Goal: Register for event/course

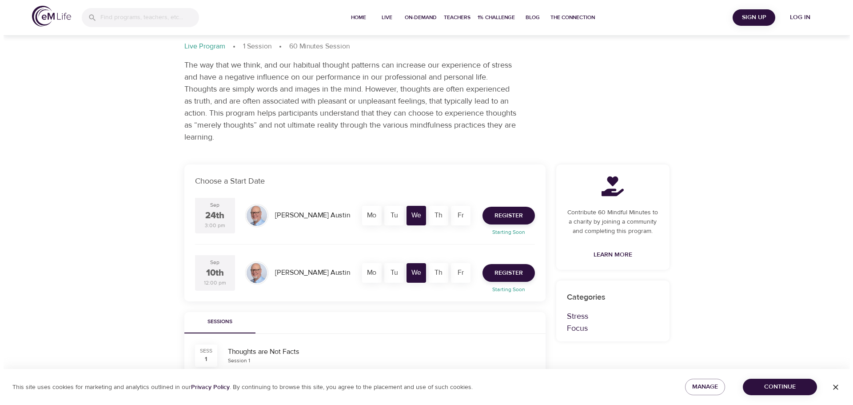
scroll to position [40, 0]
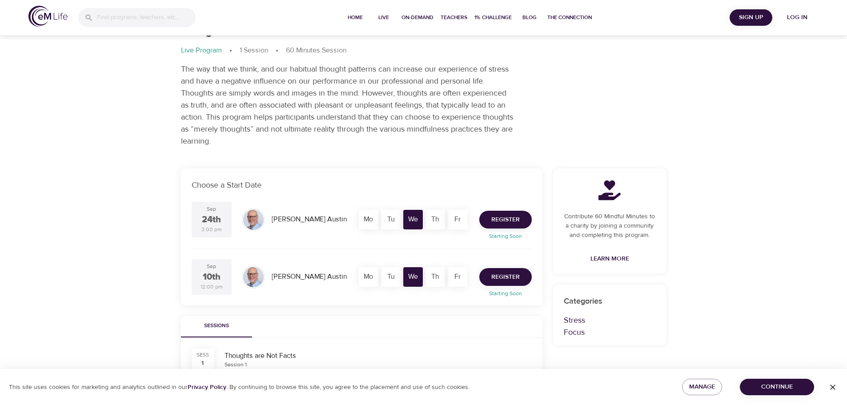
click at [507, 274] on span "Register" at bounding box center [505, 277] width 28 height 11
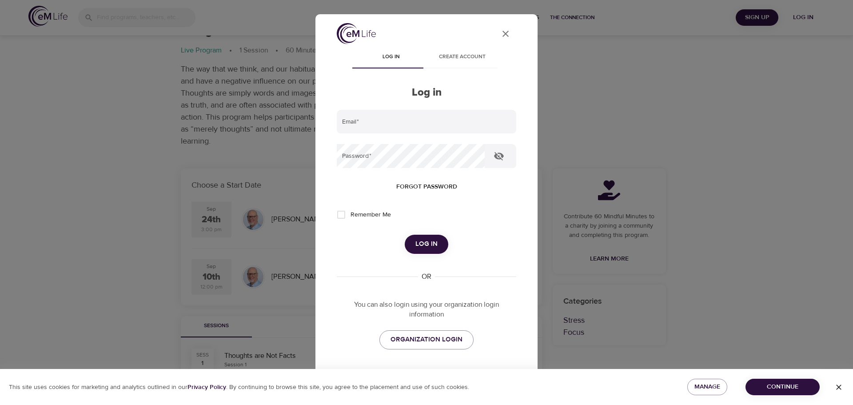
type input "[PERSON_NAME][EMAIL_ADDRESS][PERSON_NAME][DOMAIN_NAME]"
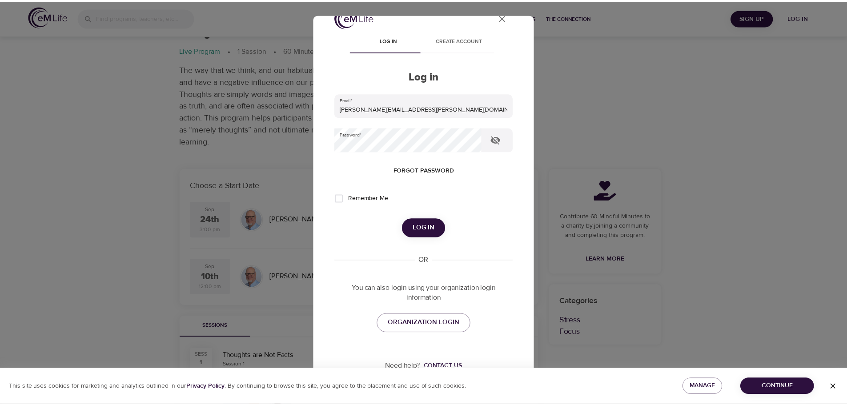
scroll to position [25, 0]
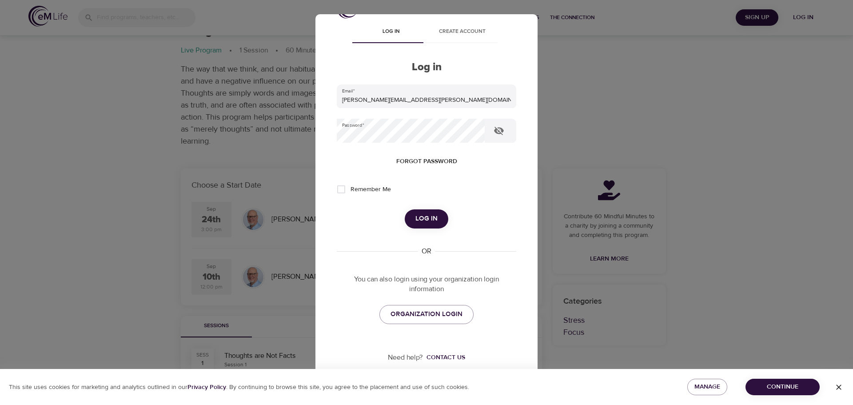
click at [423, 221] on span "Log in" at bounding box center [427, 219] width 22 height 12
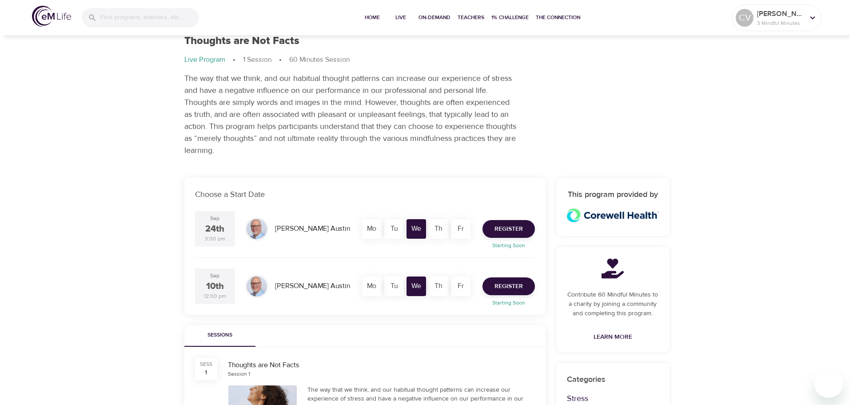
scroll to position [0, 0]
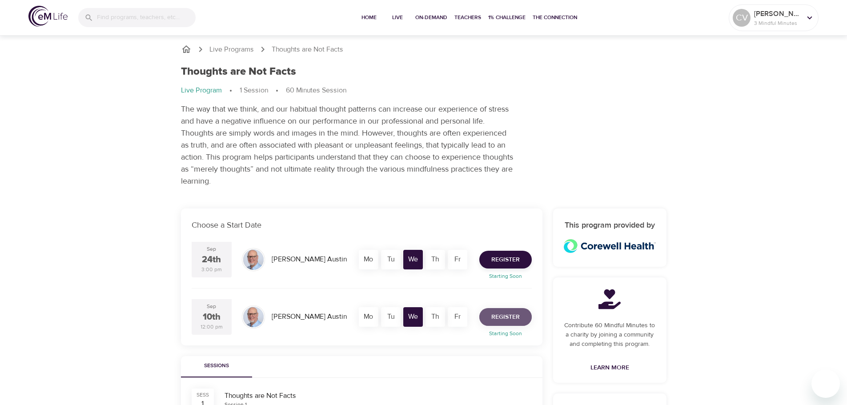
click at [499, 318] on span "Register" at bounding box center [505, 317] width 28 height 11
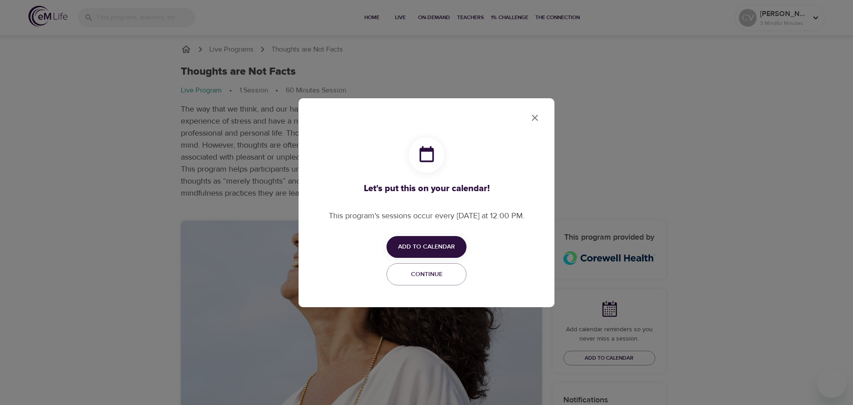
checkbox input "true"
click at [412, 252] on button "Add to Calendar" at bounding box center [427, 247] width 80 height 22
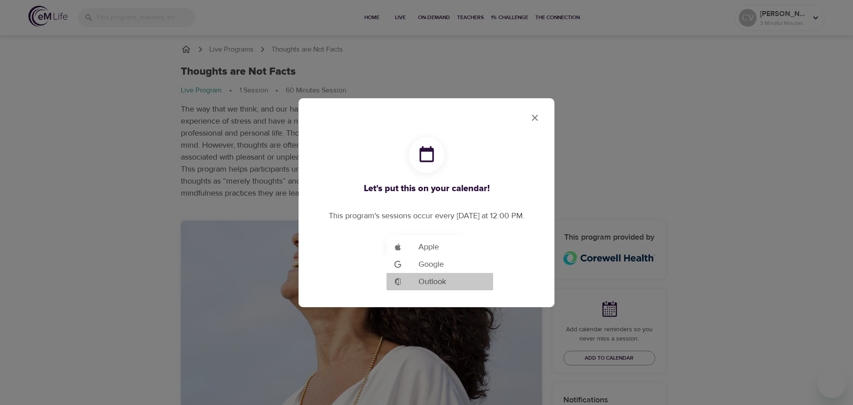
click at [430, 285] on span "Outlook" at bounding box center [433, 282] width 28 height 12
click at [538, 122] on div at bounding box center [426, 202] width 853 height 405
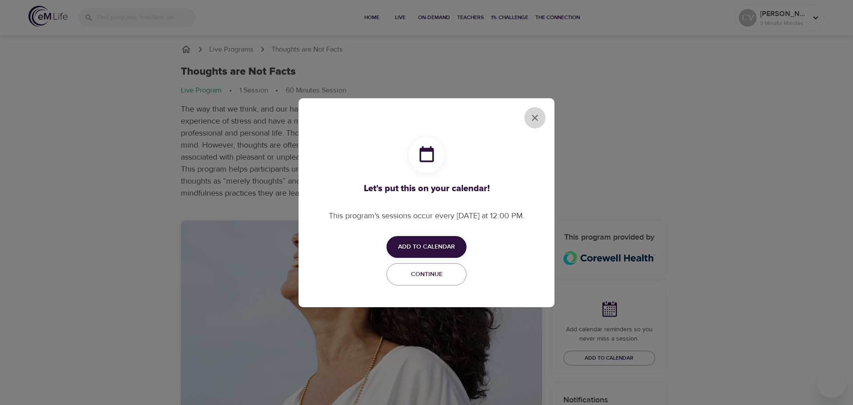
click at [540, 113] on icon "close" at bounding box center [535, 117] width 11 height 11
